Goal: Task Accomplishment & Management: Manage account settings

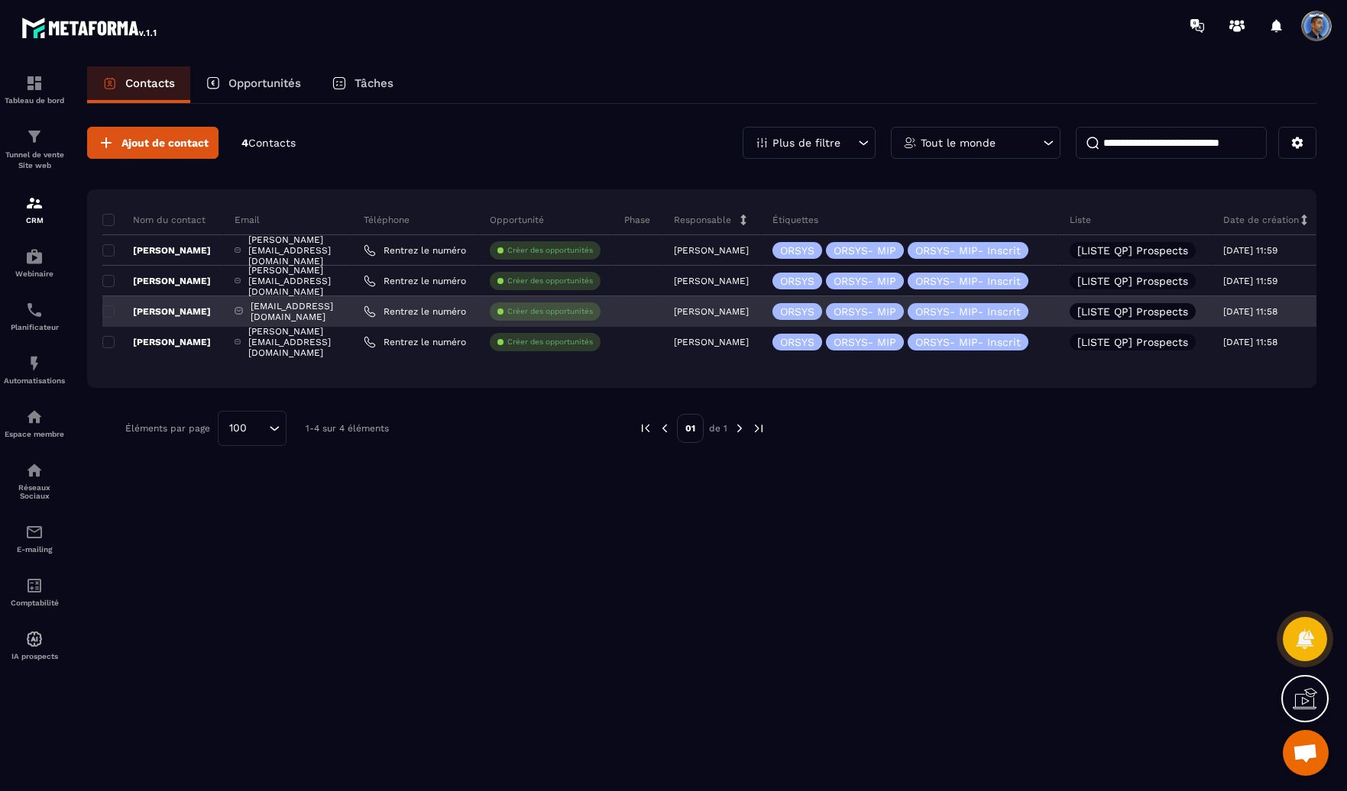
scroll to position [681, 0]
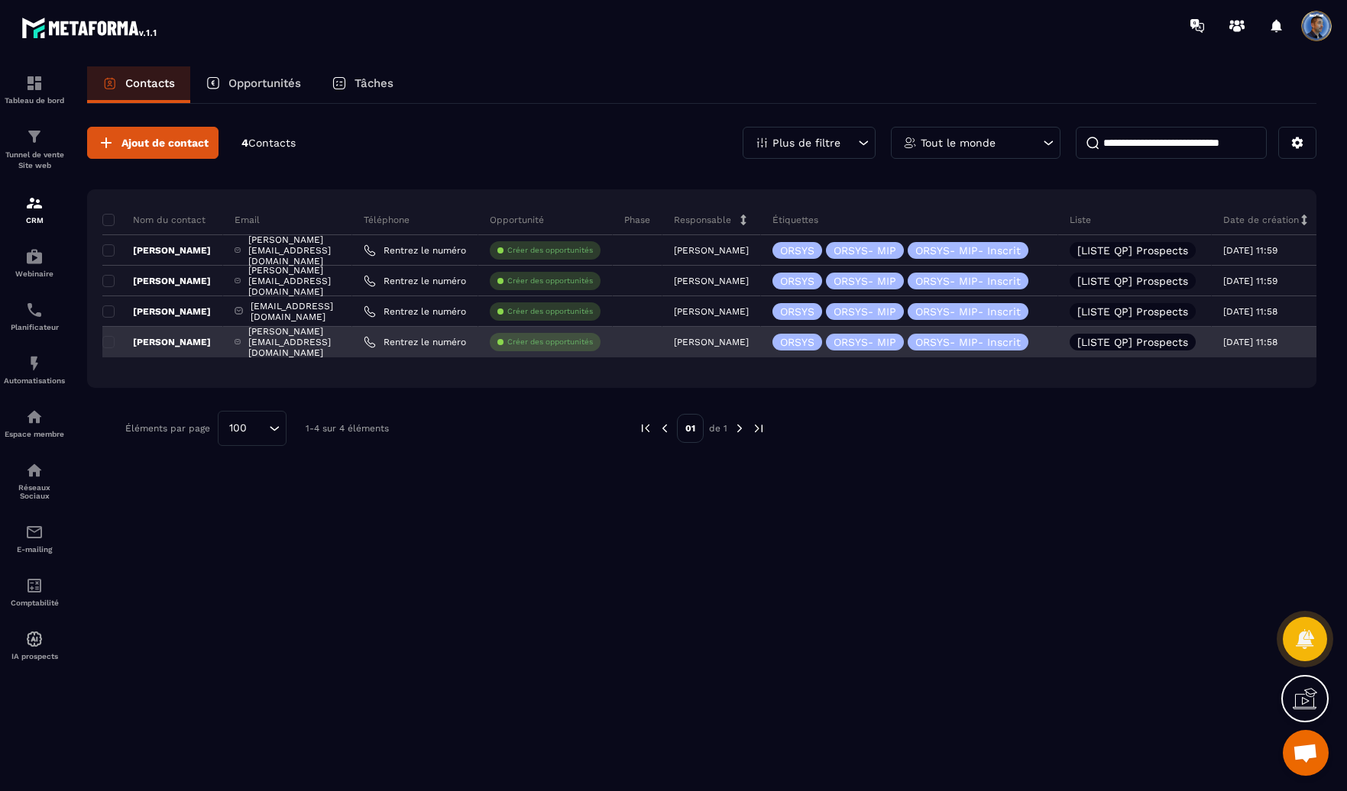
click at [342, 342] on div "[PERSON_NAME][EMAIL_ADDRESS][DOMAIN_NAME]" at bounding box center [287, 342] width 129 height 31
click at [109, 343] on span at bounding box center [108, 342] width 12 height 12
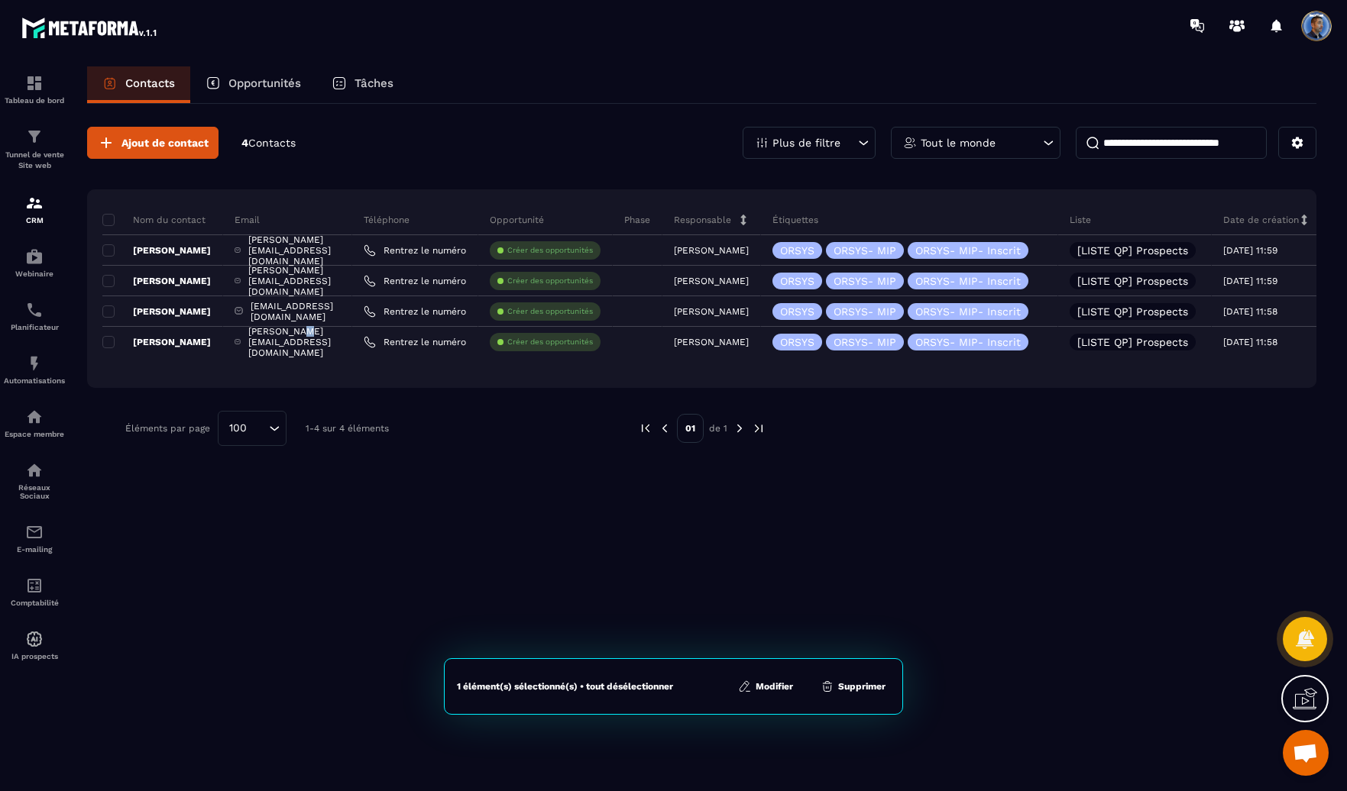
click at [780, 691] on button "Modifier" at bounding box center [765, 686] width 64 height 15
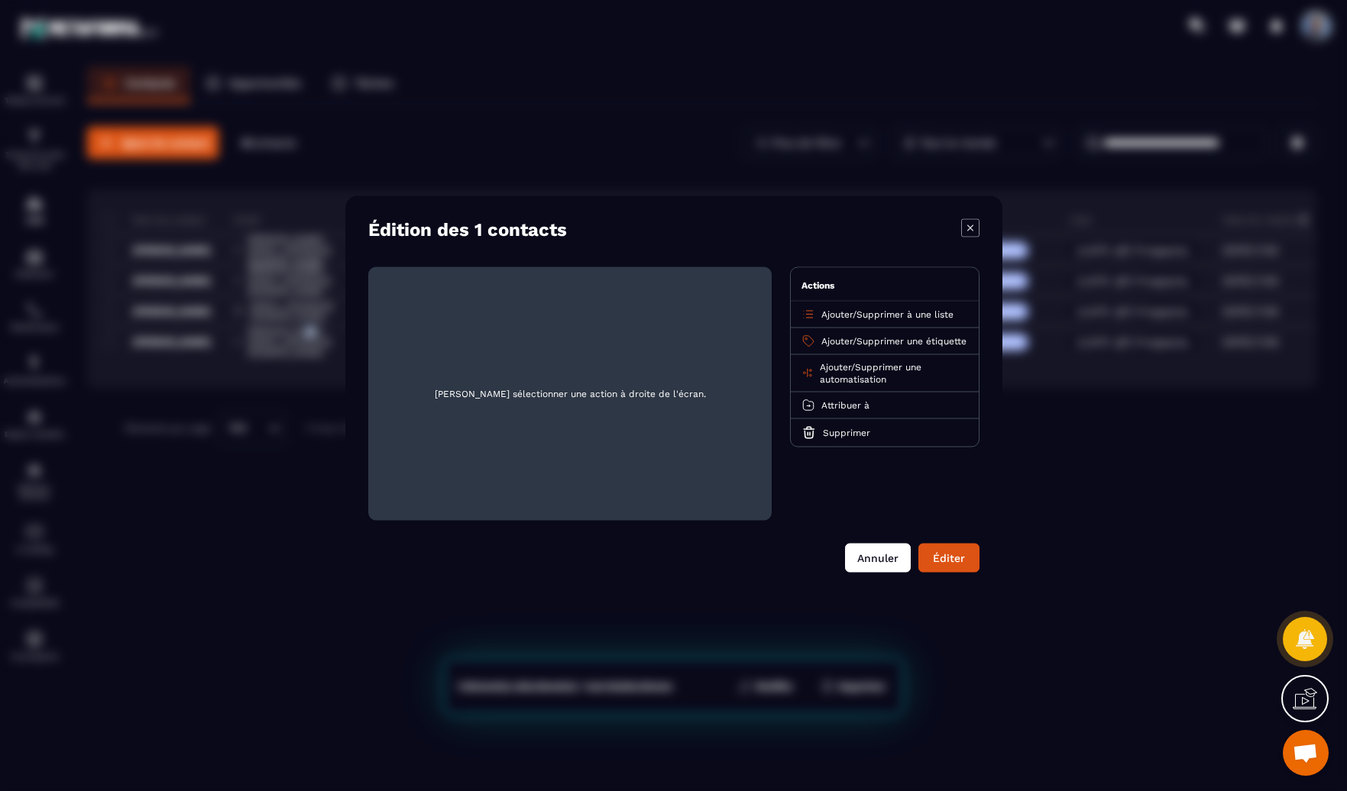
click at [892, 558] on button "Annuler" at bounding box center [878, 558] width 66 height 29
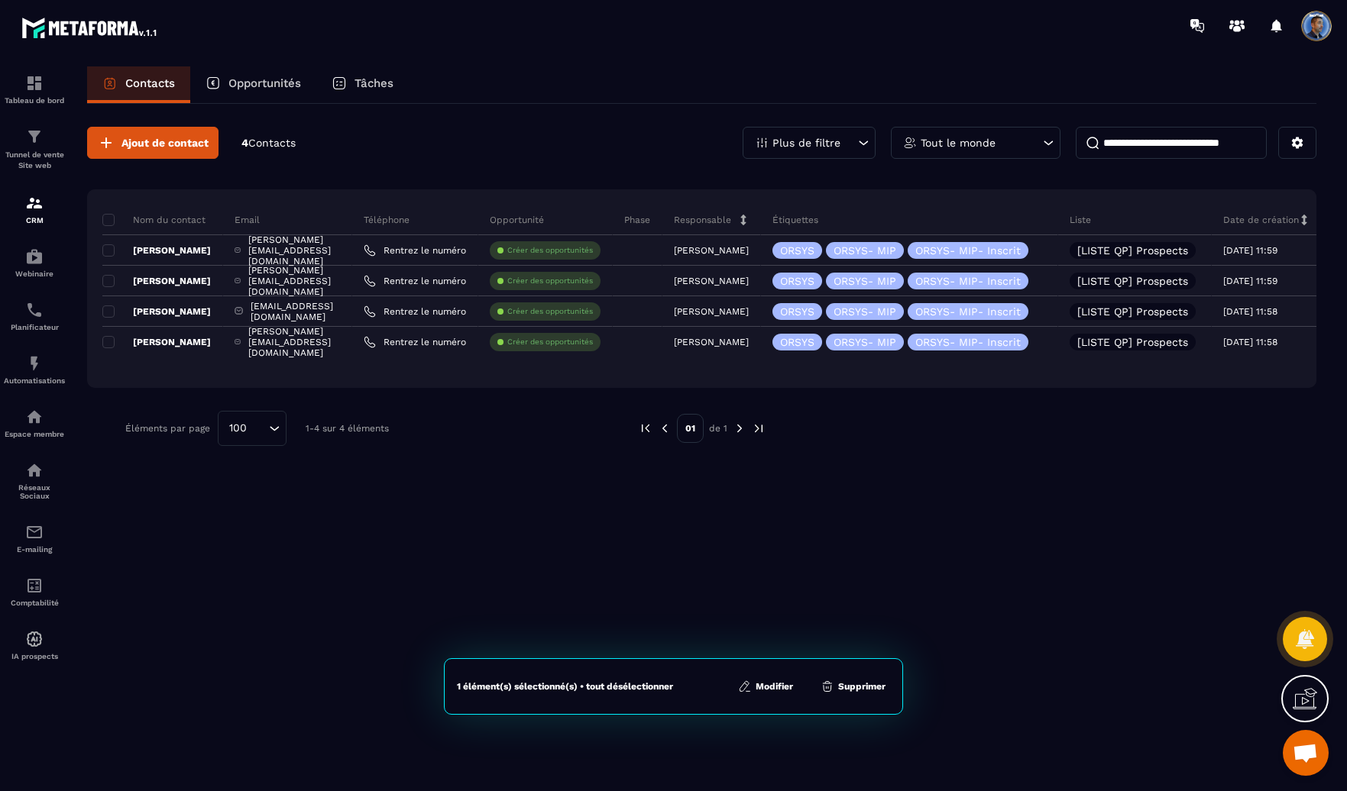
drag, startPoint x: 928, startPoint y: 536, endPoint x: 707, endPoint y: 481, distance: 228.5
click at [928, 536] on div "Ajout de contact 4 Contacts Plus de filtre Tout le monde Nom du contact Email T…" at bounding box center [701, 446] width 1229 height 685
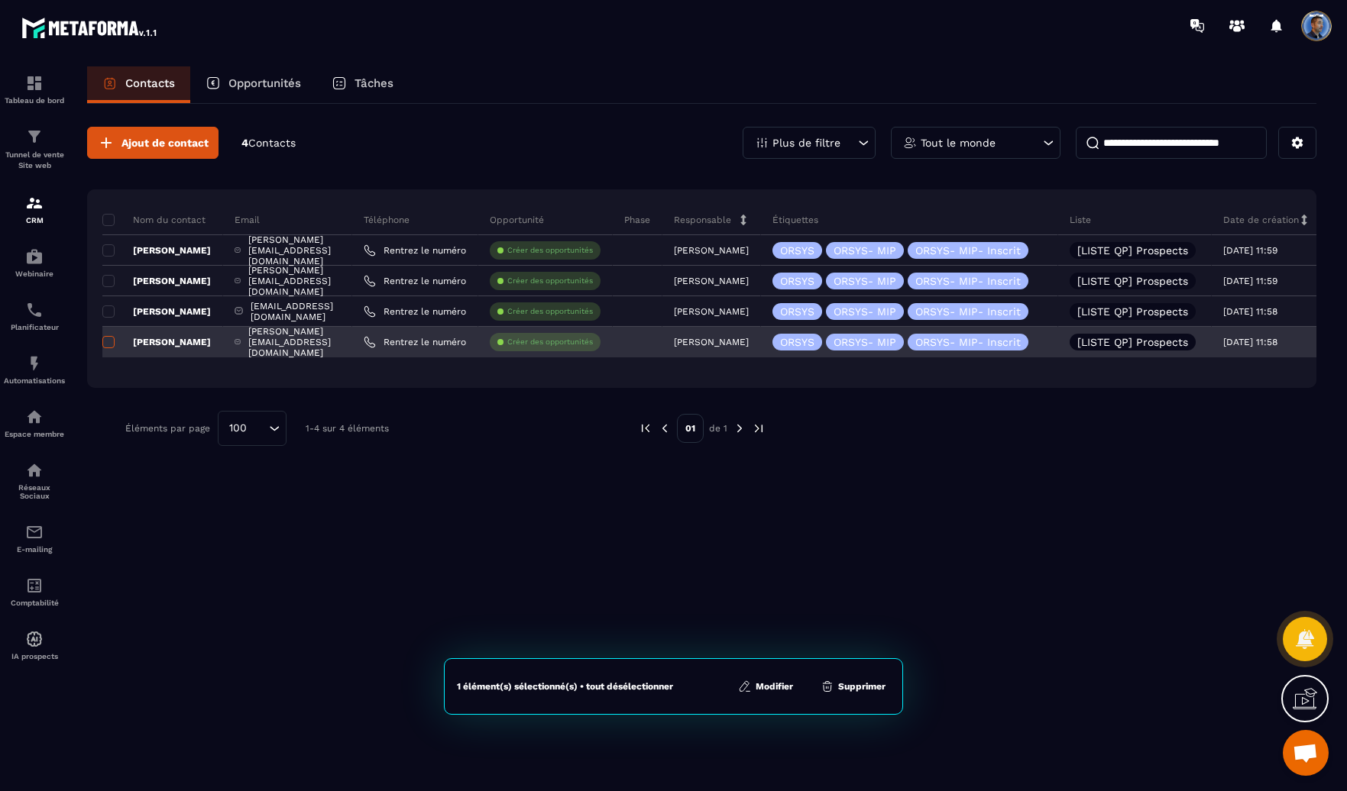
click at [107, 338] on span at bounding box center [108, 342] width 12 height 12
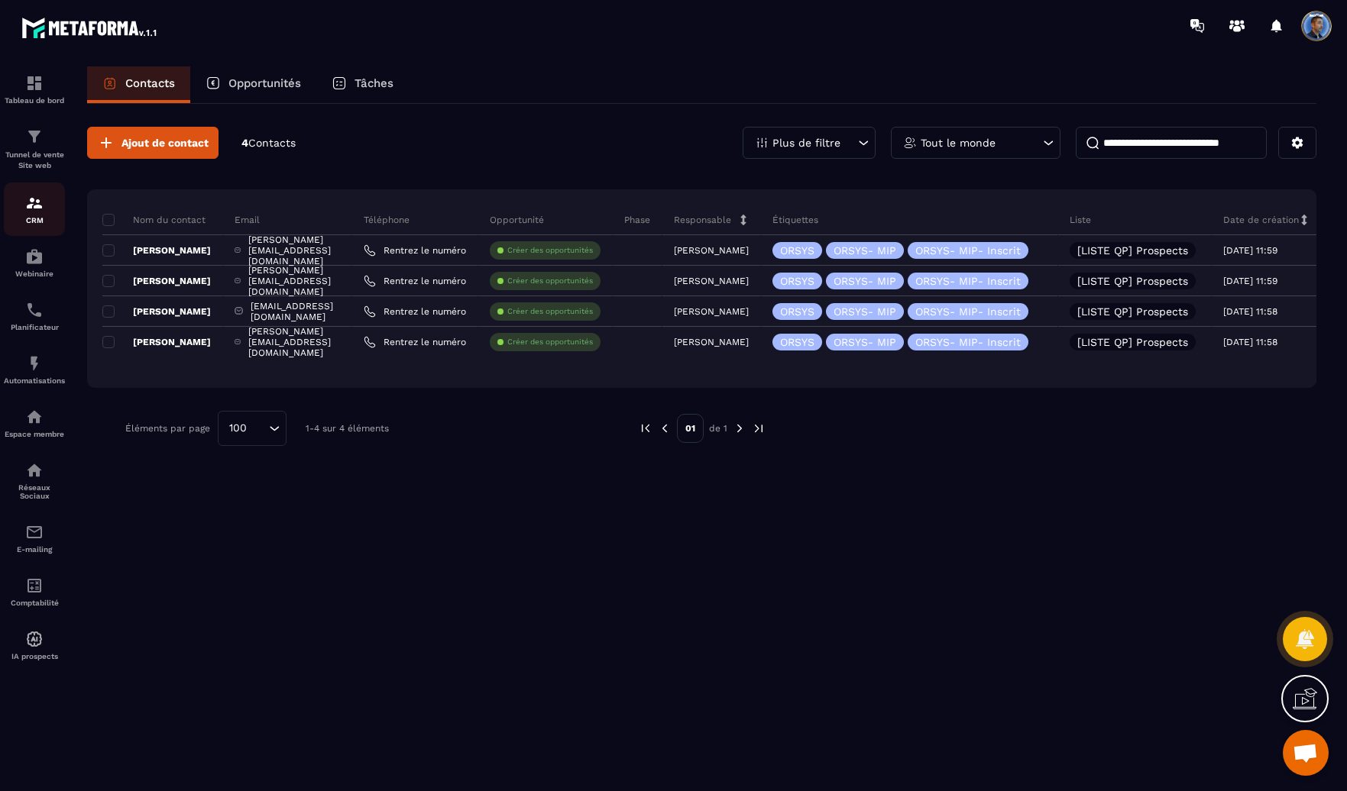
click at [39, 202] on img at bounding box center [34, 203] width 18 height 18
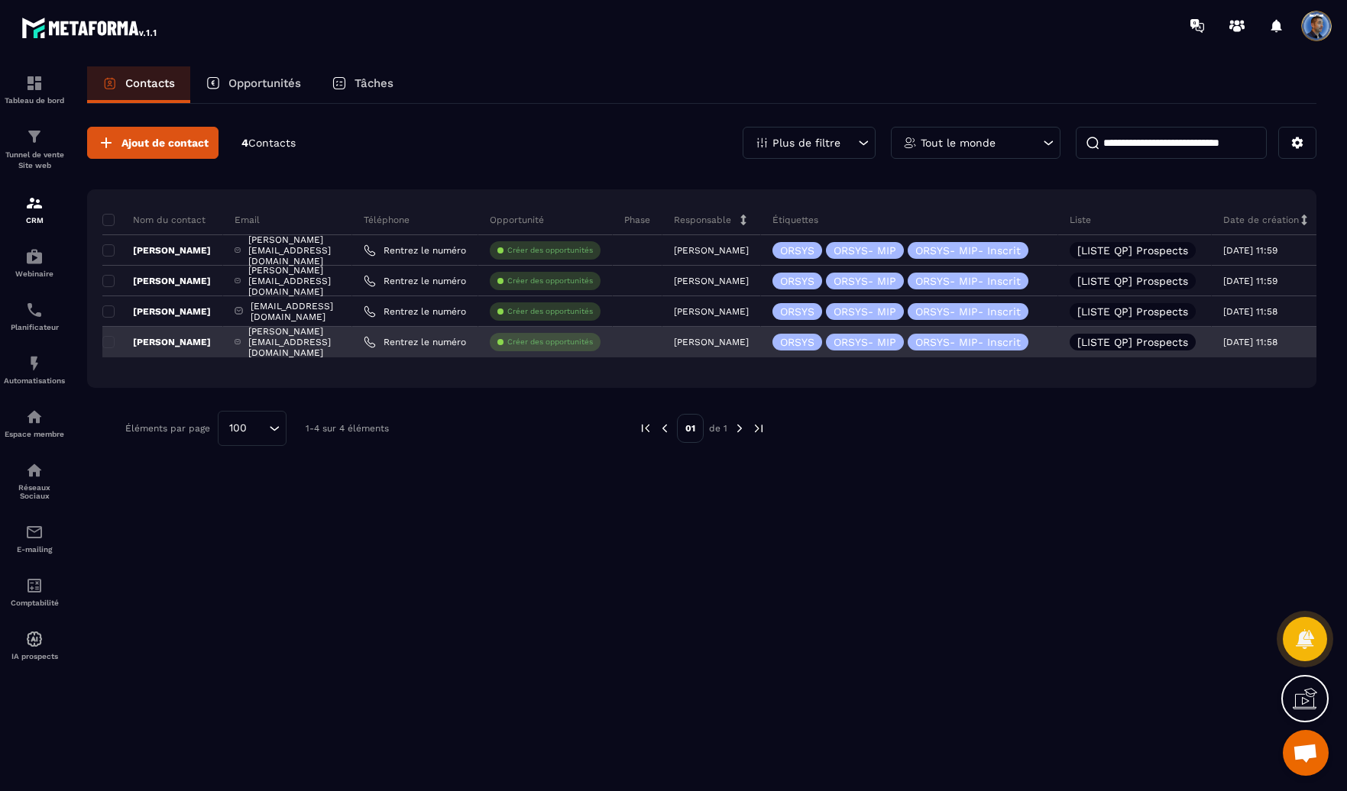
click at [205, 340] on p "[PERSON_NAME]" at bounding box center [156, 342] width 108 height 12
